Goal: Communication & Community: Answer question/provide support

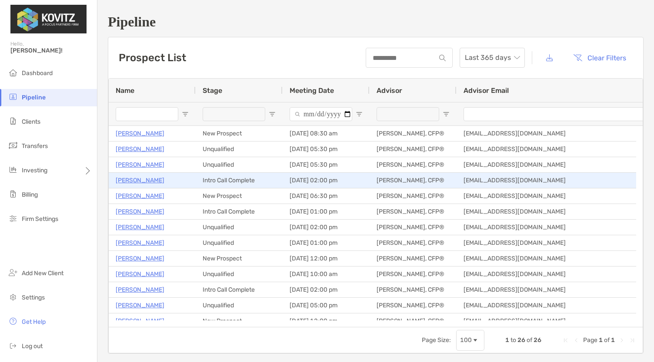
click at [148, 179] on p "[PERSON_NAME]" at bounding box center [140, 180] width 49 height 11
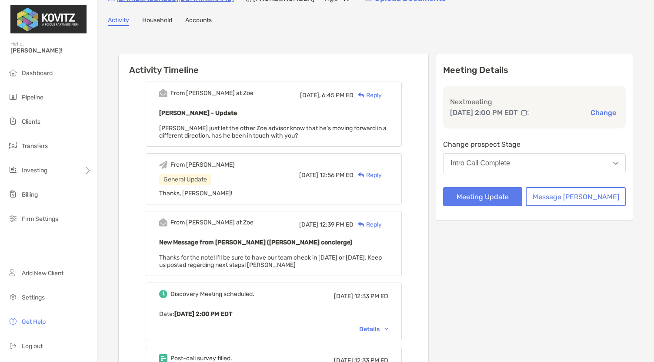
scroll to position [47, 0]
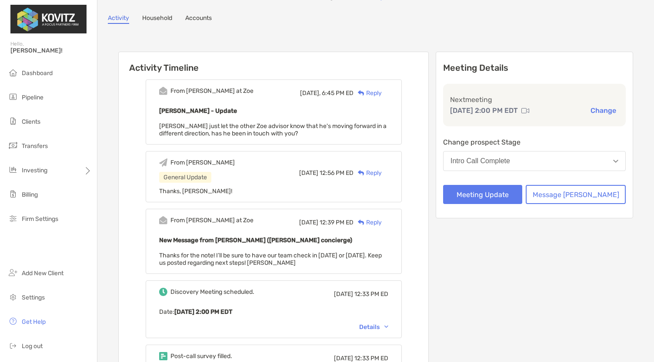
click at [382, 97] on div "Reply" at bounding box center [367, 93] width 28 height 9
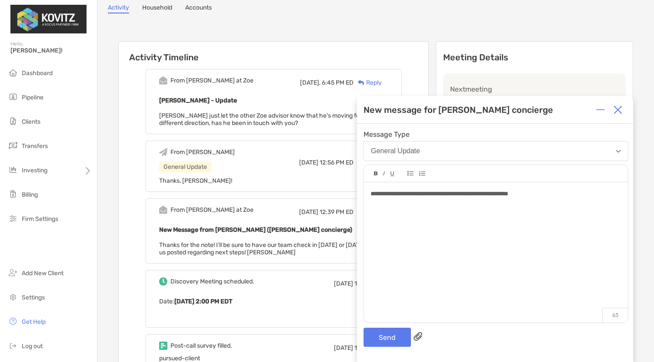
scroll to position [58, 0]
click at [386, 329] on button "Send" at bounding box center [386, 337] width 47 height 19
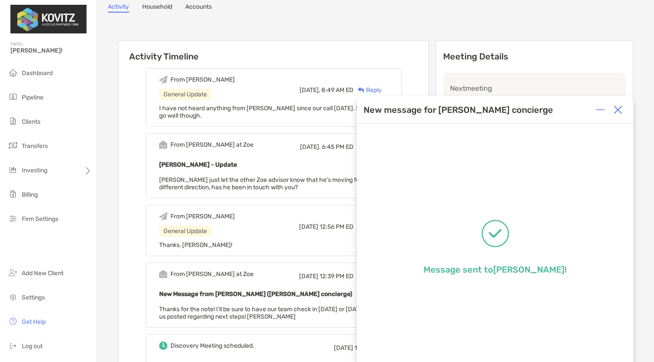
click at [616, 108] on img at bounding box center [617, 110] width 9 height 9
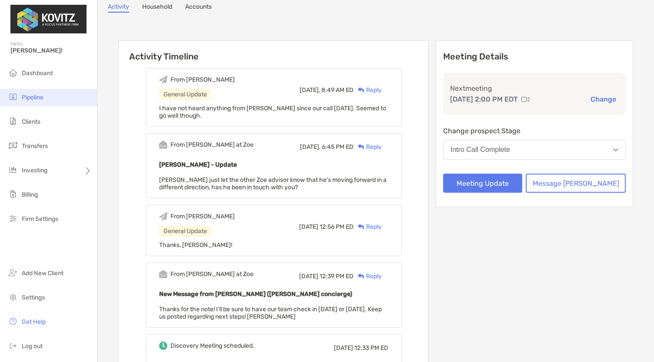
click at [29, 90] on li "Pipeline" at bounding box center [48, 97] width 97 height 17
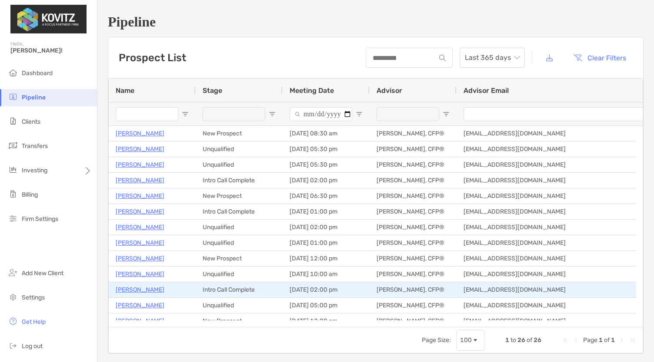
click at [138, 295] on p "[PERSON_NAME]" at bounding box center [140, 290] width 49 height 11
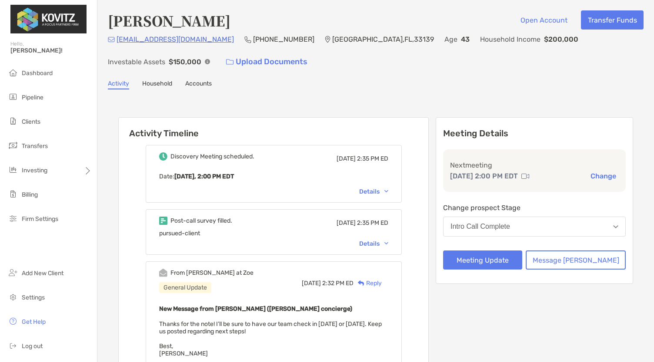
click at [600, 172] on button "Change" at bounding box center [603, 176] width 31 height 9
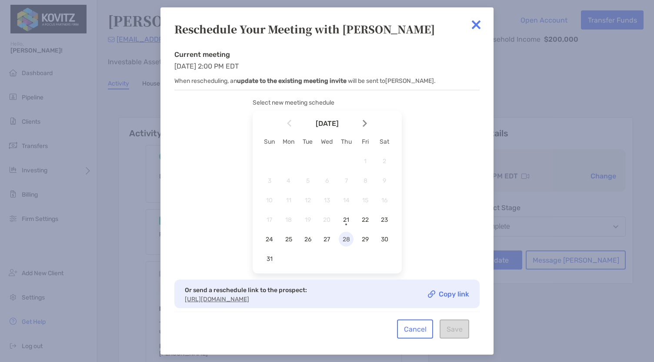
click at [342, 242] on span "28" at bounding box center [346, 239] width 15 height 7
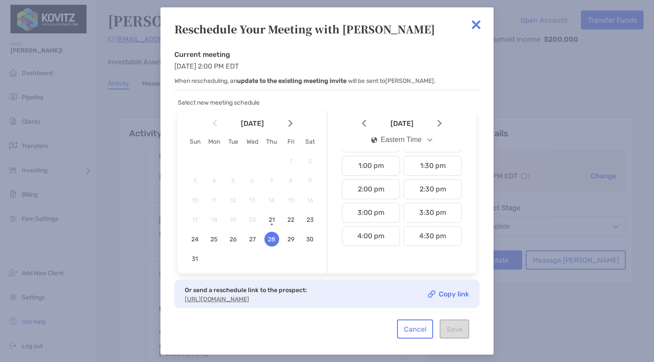
scroll to position [299, 0]
click at [374, 185] on div "2:00 pm" at bounding box center [371, 189] width 58 height 20
click at [462, 339] on button "Save" at bounding box center [454, 329] width 30 height 19
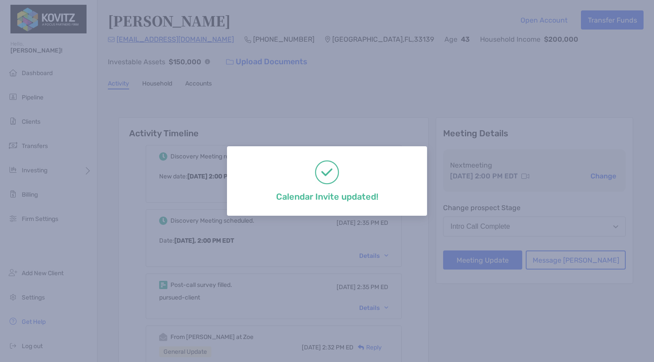
click at [318, 120] on div "Calendar Invite updated!" at bounding box center [327, 181] width 654 height 362
